Goal: Navigation & Orientation: Find specific page/section

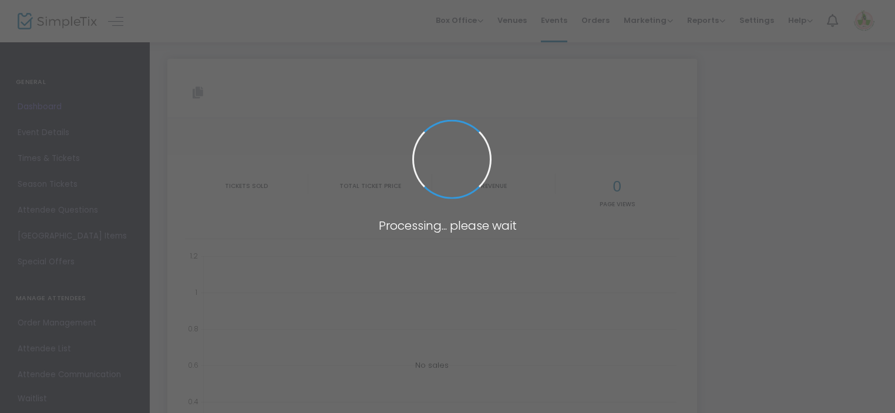
type input "[URL][DOMAIN_NAME]®-o-tickets-184791"
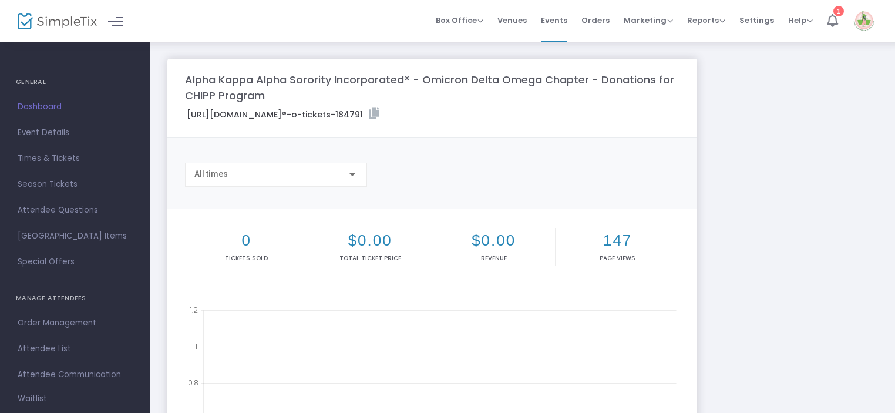
click at [834, 23] on icon at bounding box center [832, 20] width 11 height 13
click at [72, 23] on img at bounding box center [57, 21] width 79 height 17
